Goal: Transaction & Acquisition: Purchase product/service

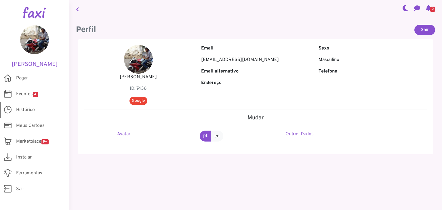
click at [32, 107] on span "Histórico" at bounding box center [25, 110] width 19 height 7
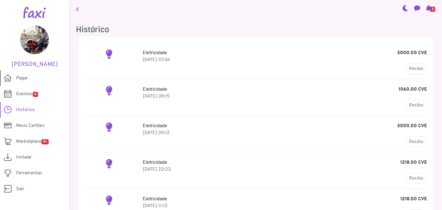
click at [22, 79] on span "Pagar" at bounding box center [22, 78] width 12 height 7
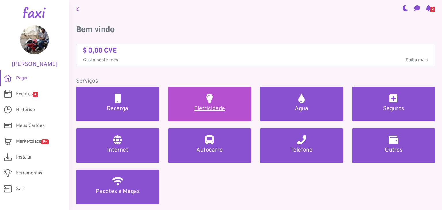
click at [203, 111] on h5 "Eletricidade" at bounding box center [210, 108] width 70 height 7
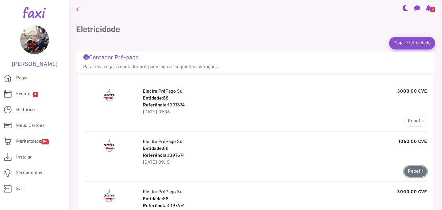
click at [412, 168] on button "Repetir" at bounding box center [415, 171] width 23 height 11
type input "*******"
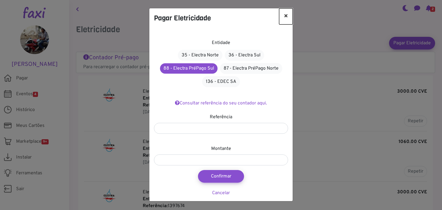
click at [286, 15] on button "×" at bounding box center [286, 16] width 14 height 16
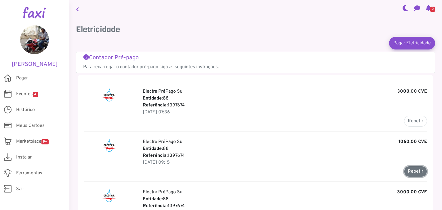
click at [412, 168] on button "Repetir" at bounding box center [415, 171] width 23 height 11
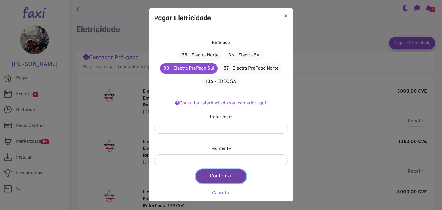
click at [224, 175] on button "Confirmar" at bounding box center [221, 177] width 51 height 14
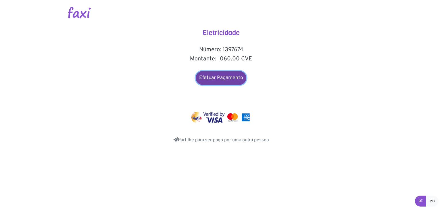
click at [225, 79] on link "Efetuar Pagamento" at bounding box center [221, 78] width 51 height 14
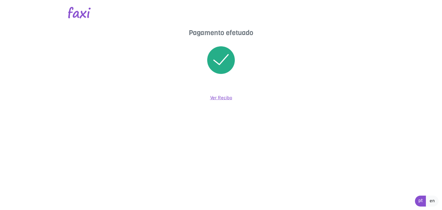
click at [218, 95] on link "Ver Recibo" at bounding box center [221, 98] width 22 height 6
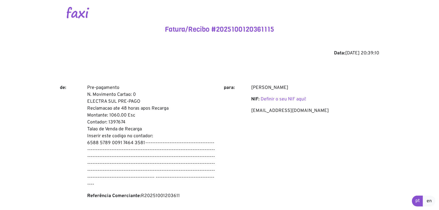
click at [117, 75] on div "Fatura/Recibo #2025100120361115 Data: [DATE] 20:39:10 de: Pre-pagamento N. Movi…" at bounding box center [220, 196] width 320 height 343
click at [91, 53] on div "Data: [DATE] 20:39:10" at bounding box center [220, 53] width 320 height 7
click at [75, 15] on img at bounding box center [78, 13] width 22 height 12
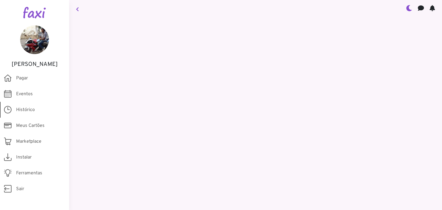
click at [26, 108] on span "Histórico" at bounding box center [25, 110] width 19 height 7
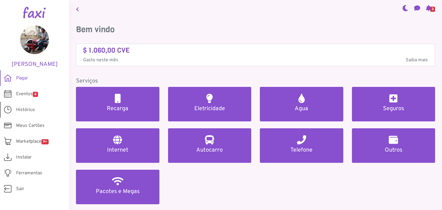
click at [30, 109] on span "Histórico" at bounding box center [25, 110] width 19 height 7
